Goal: Use online tool/utility: Utilize a website feature to perform a specific function

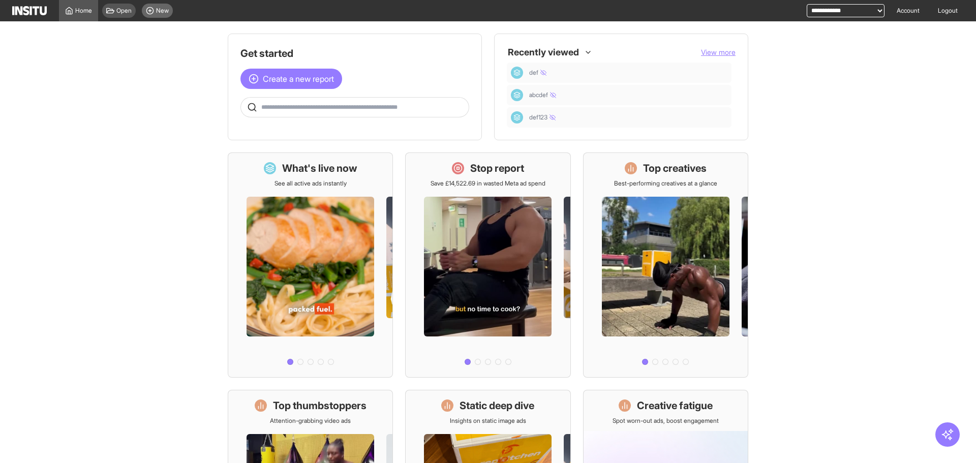
click at [157, 13] on span "New" at bounding box center [162, 11] width 13 height 8
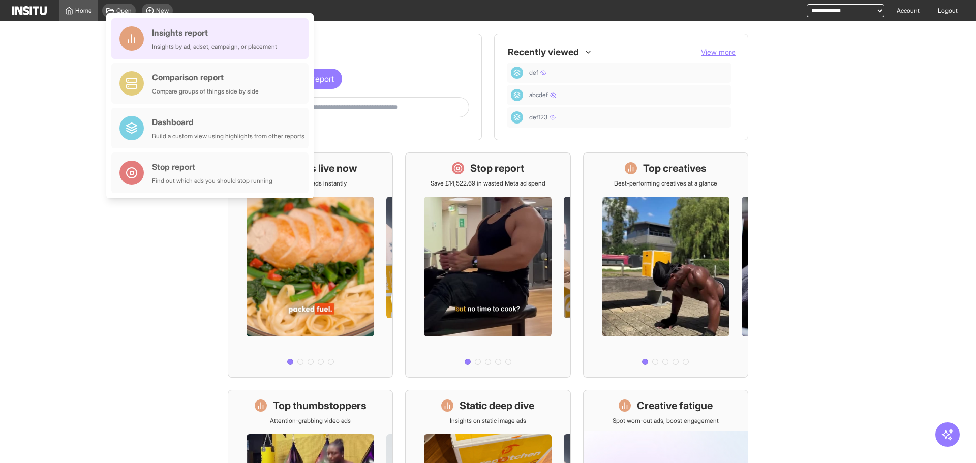
click at [248, 29] on div "Insights report" at bounding box center [214, 32] width 125 height 12
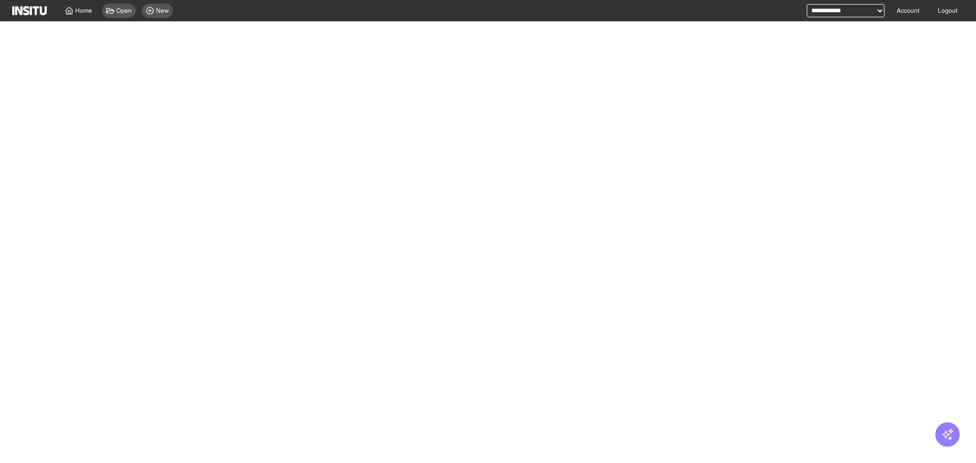
select select "**"
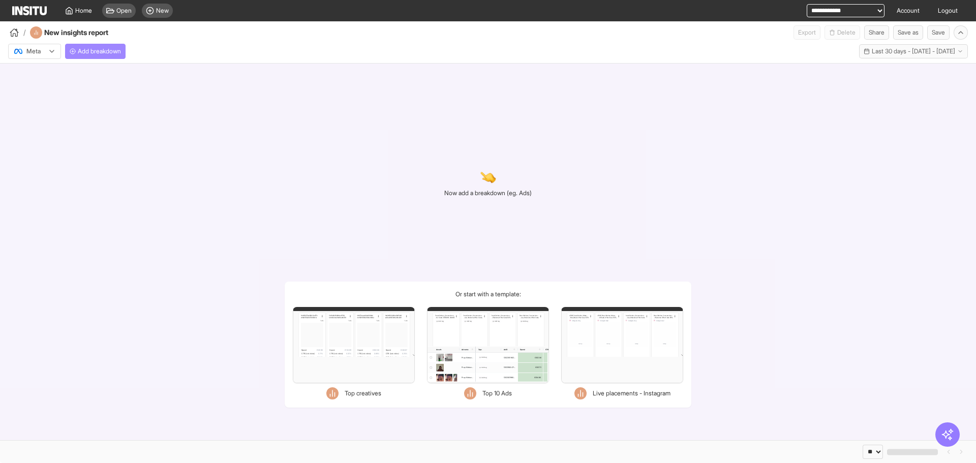
click at [113, 52] on span "Add breakdown" at bounding box center [99, 51] width 43 height 8
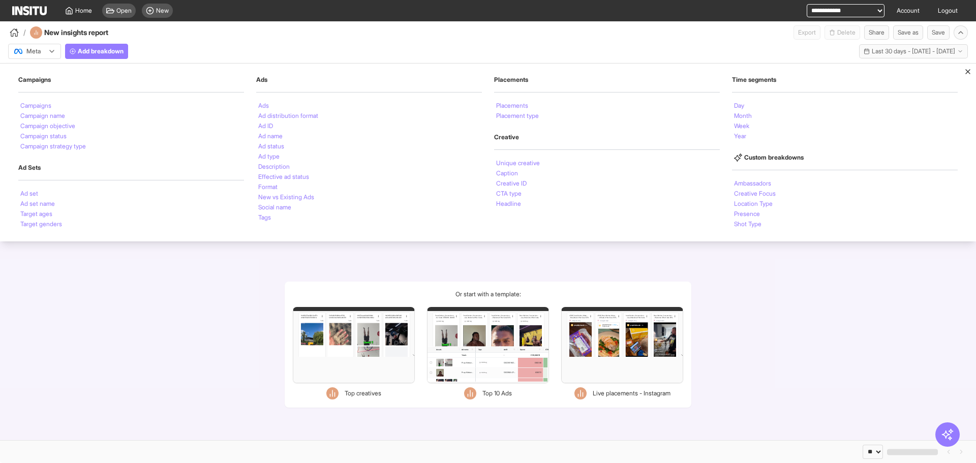
click at [759, 303] on div "Now add a breakdown (eg. Ads) Or start with a template: Filters Format Static V…" at bounding box center [488, 252] width 976 height 377
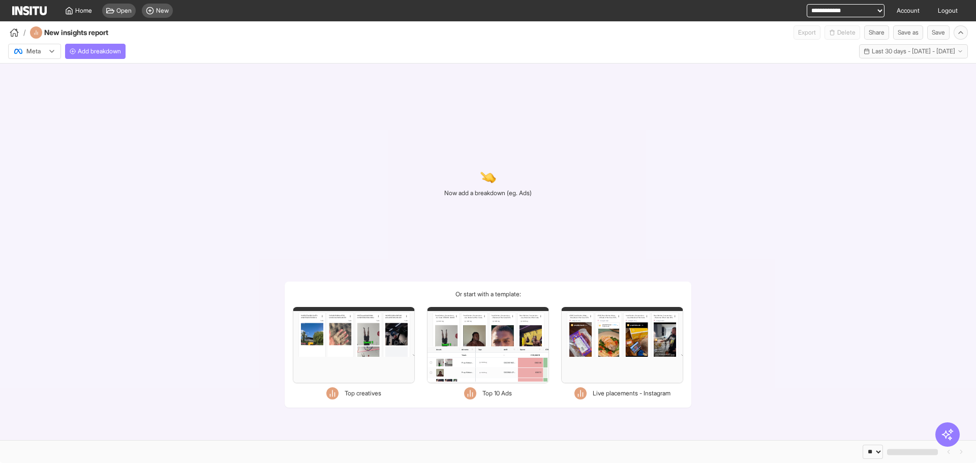
click at [602, 141] on div "Now add a breakdown (eg. Ads) Or start with a template: Filters Format Static V…" at bounding box center [488, 252] width 976 height 377
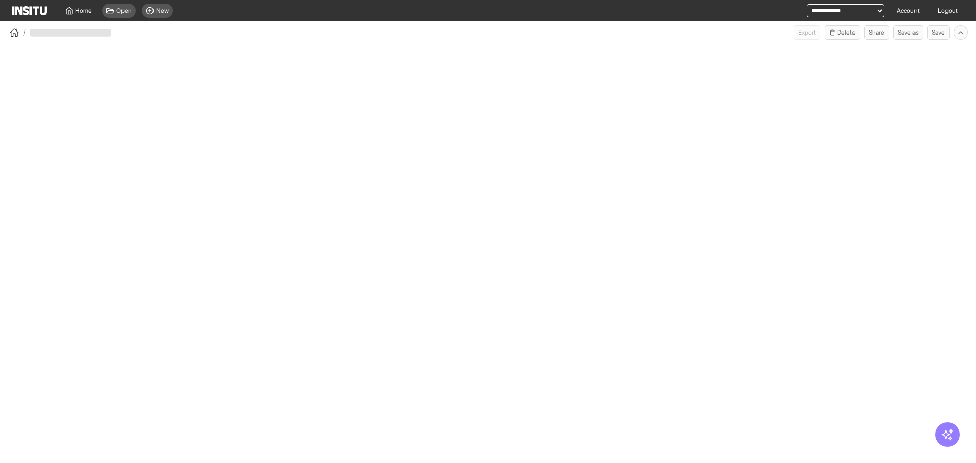
select select "**"
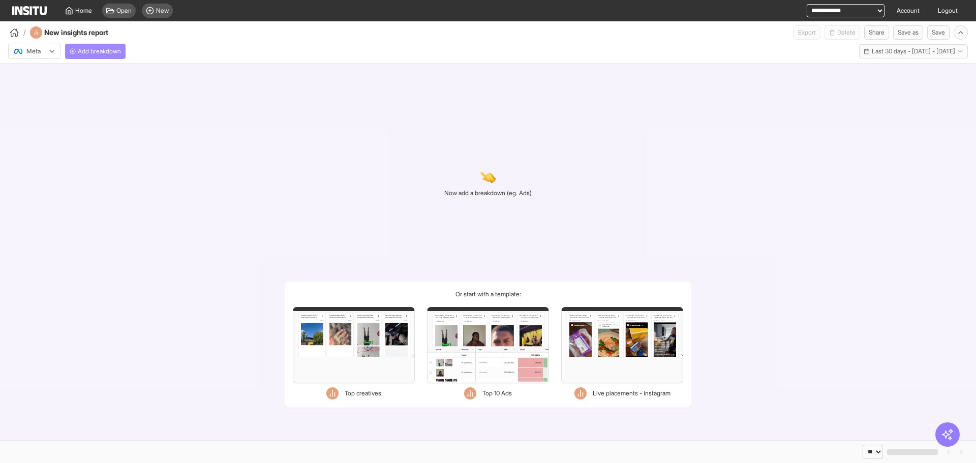
click at [86, 49] on span "Add breakdown" at bounding box center [99, 51] width 43 height 8
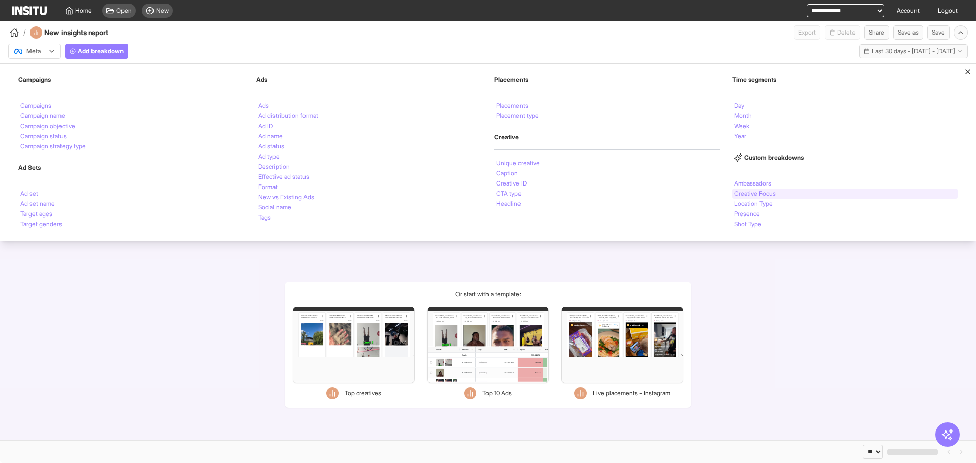
click at [768, 193] on li "Creative Focus" at bounding box center [755, 194] width 42 height 6
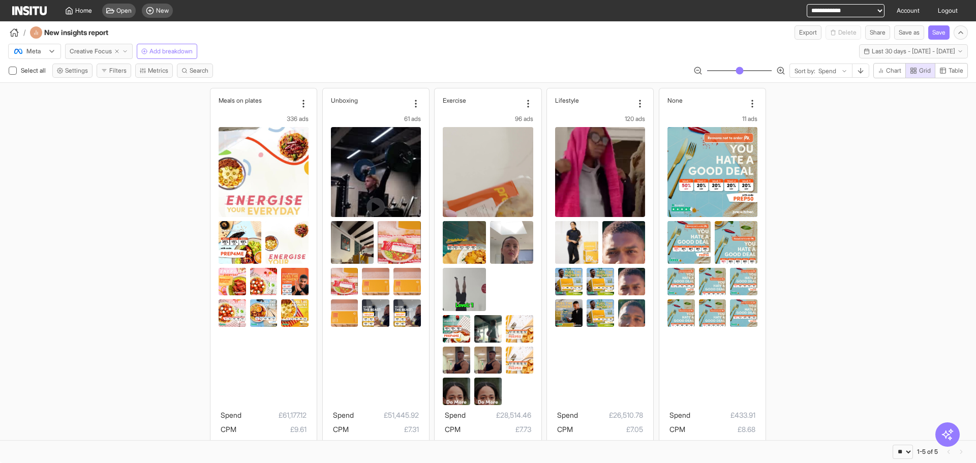
click at [123, 48] on button "Creative Focus" at bounding box center [99, 51] width 68 height 15
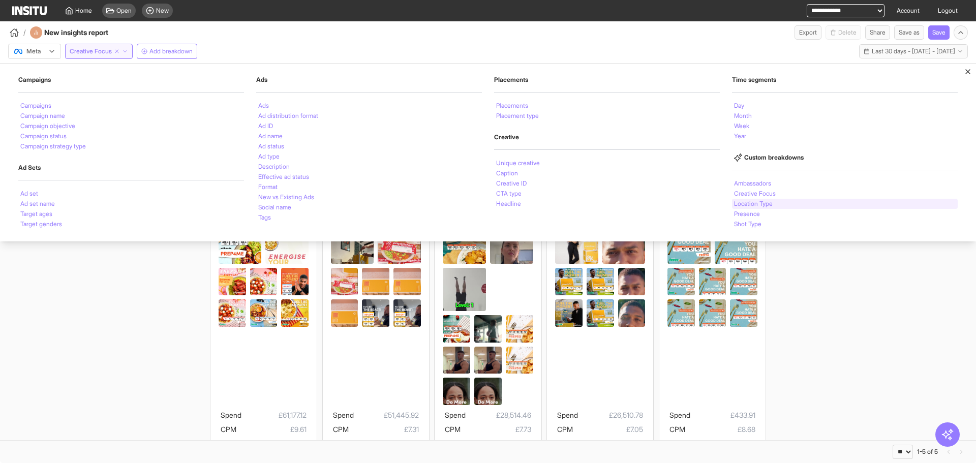
click at [757, 204] on li "Location Type" at bounding box center [753, 204] width 39 height 6
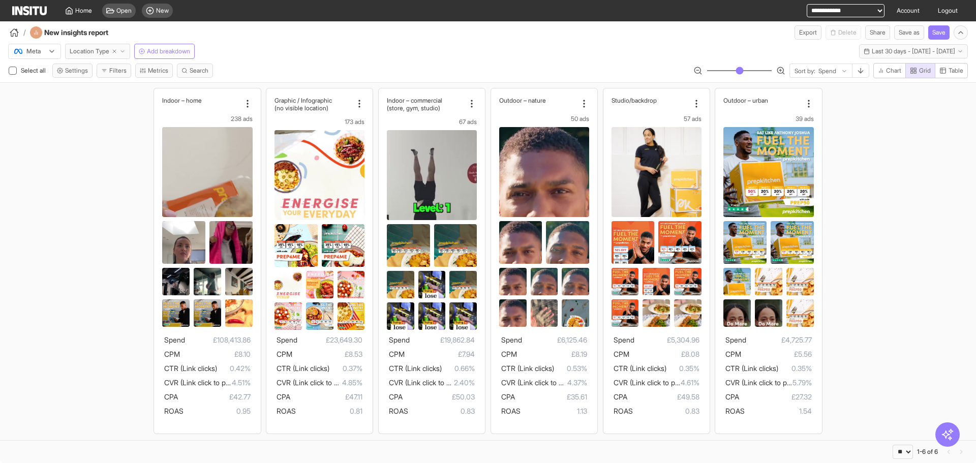
click at [89, 48] on span "Location Type" at bounding box center [90, 51] width 40 height 8
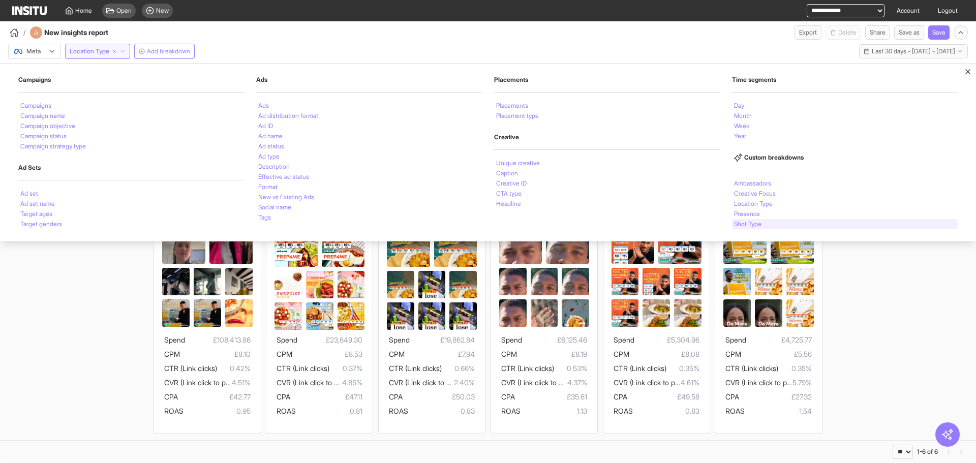
click at [792, 219] on div "Shot Type" at bounding box center [845, 224] width 226 height 10
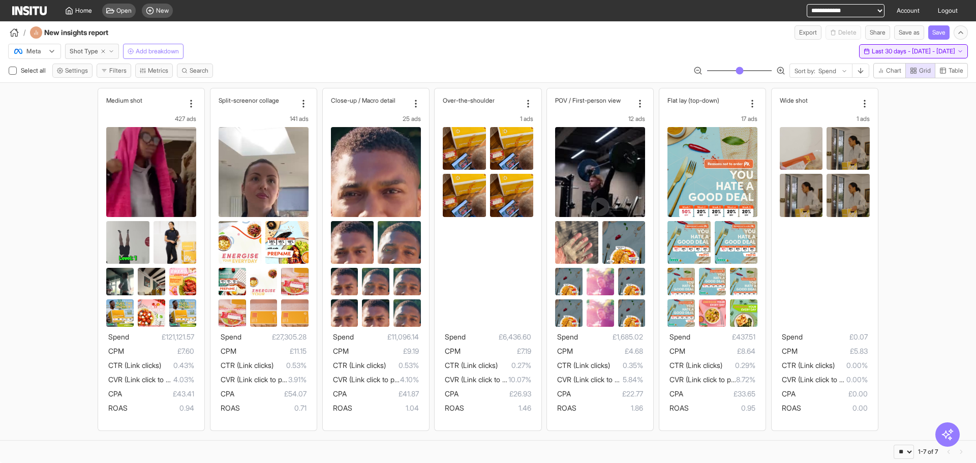
click at [871, 50] on span "Last 30 days - Sun 27 Jul - Mon 25 Aug, 2025" at bounding box center [912, 51] width 83 height 8
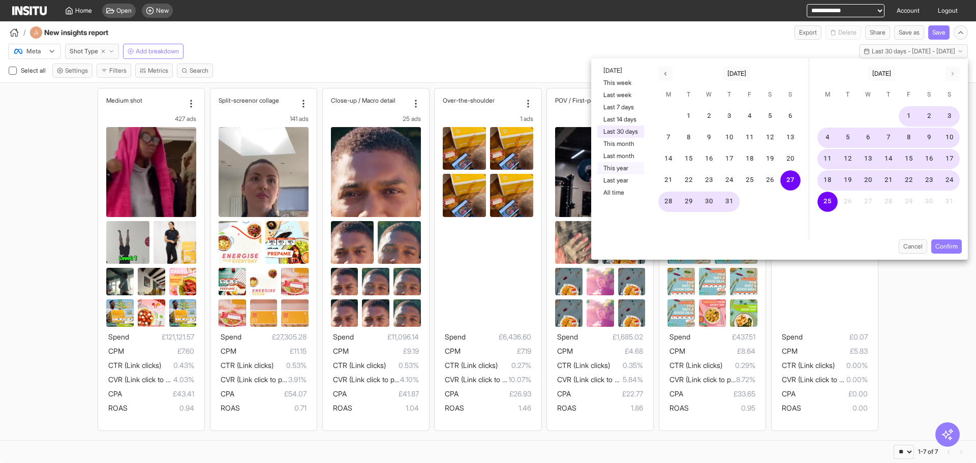
click at [631, 169] on button "This year" at bounding box center [620, 168] width 47 height 12
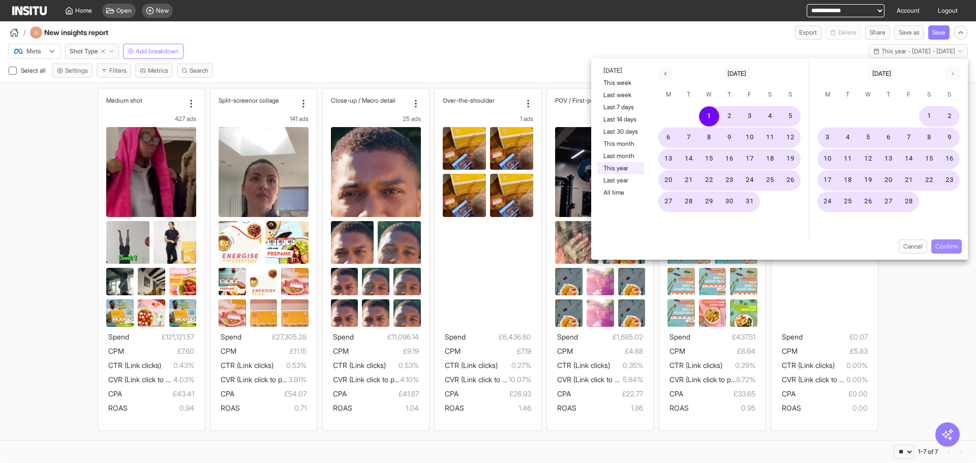
click at [936, 241] on button "Confirm" at bounding box center [946, 246] width 30 height 14
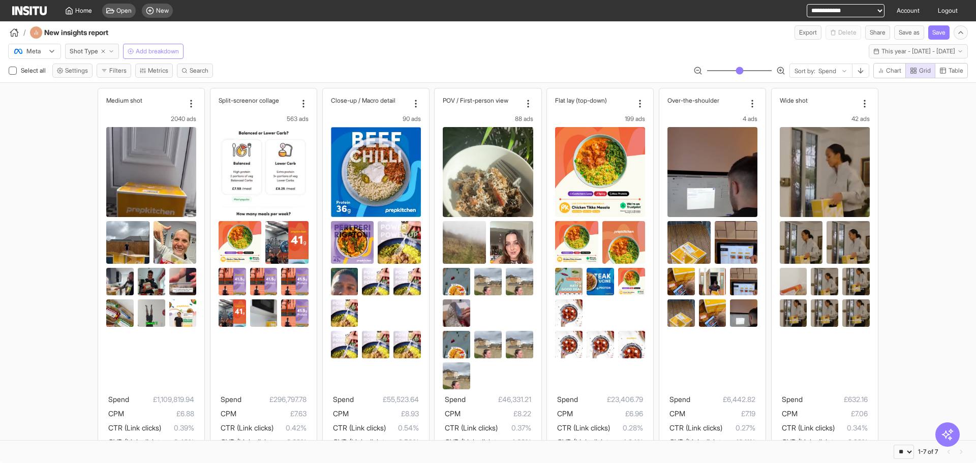
click at [166, 54] on span "Add breakdown" at bounding box center [157, 51] width 43 height 8
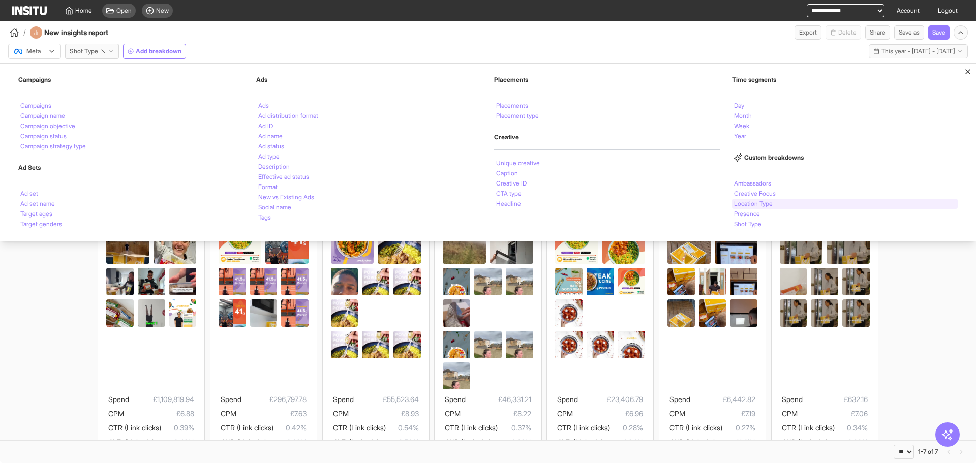
click at [756, 201] on li "Location Type" at bounding box center [753, 204] width 39 height 6
